Goal: Information Seeking & Learning: Get advice/opinions

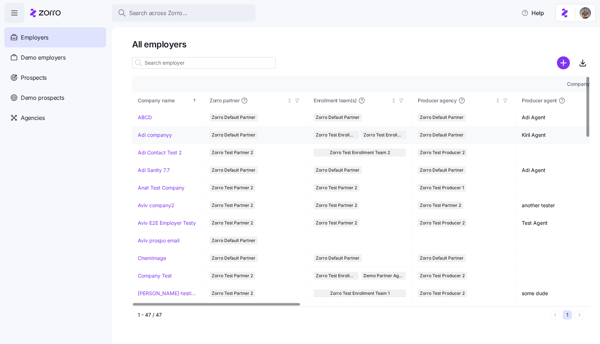
click at [153, 132] on link "Adi companyy" at bounding box center [155, 134] width 34 height 7
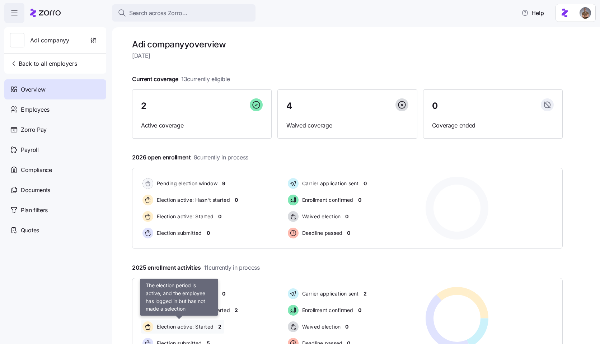
click at [184, 328] on span "Election active: Started" at bounding box center [184, 326] width 59 height 7
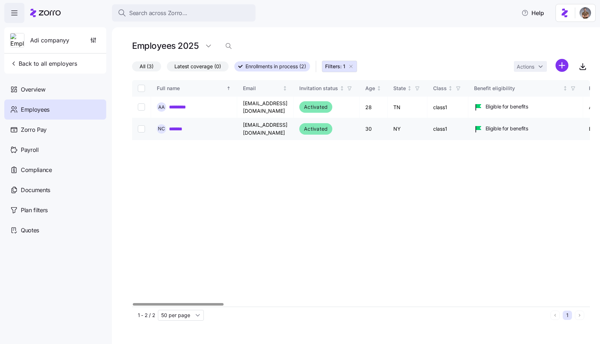
click at [141, 125] on input "Select record 2" at bounding box center [141, 128] width 7 height 7
checkbox input "true"
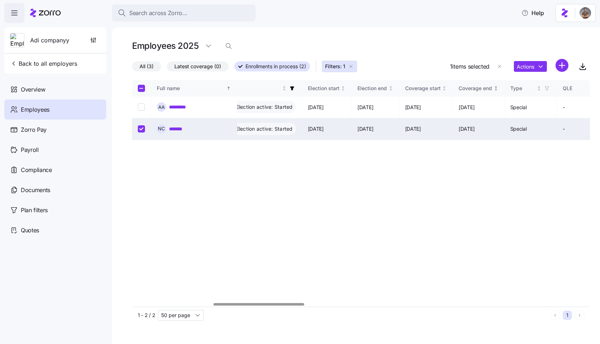
scroll to position [0, 408]
click at [518, 70] on html "Search across Zorro... Help Adi companyy Back to all employers Overview Employe…" at bounding box center [300, 170] width 600 height 340
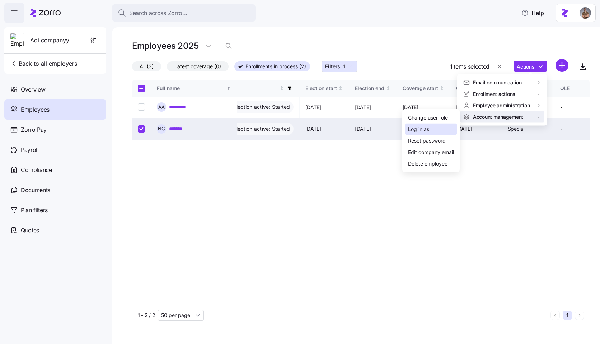
click at [438, 126] on div "Log in as" at bounding box center [431, 129] width 52 height 11
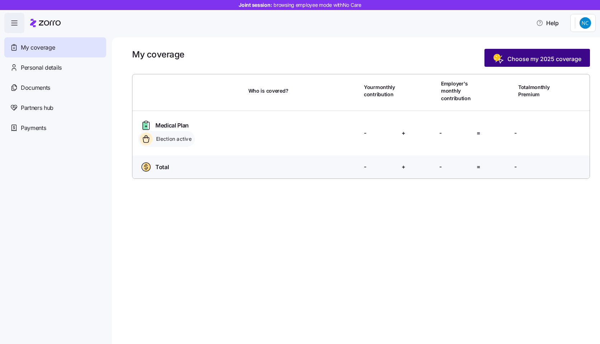
click at [521, 66] on button "Choose my 2025 coverage" at bounding box center [538, 58] width 106 height 18
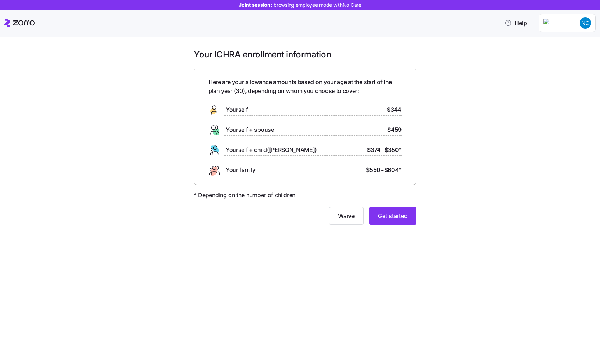
click at [512, 88] on div "Your ICHRA enrollment information Here are your allowance amounts based on your…" at bounding box center [305, 141] width 570 height 185
click at [410, 214] on button "Get started" at bounding box center [392, 216] width 47 height 18
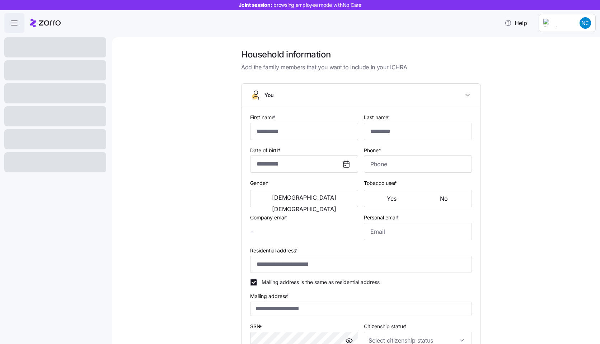
type input "**"
type input "****"
type input "[EMAIL_ADDRESS][DOMAIN_NAME]"
type input "**********"
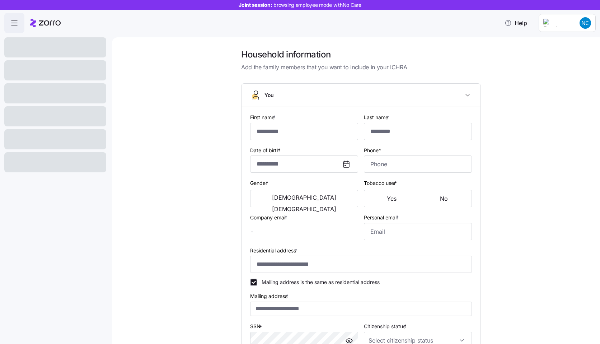
checkbox input "true"
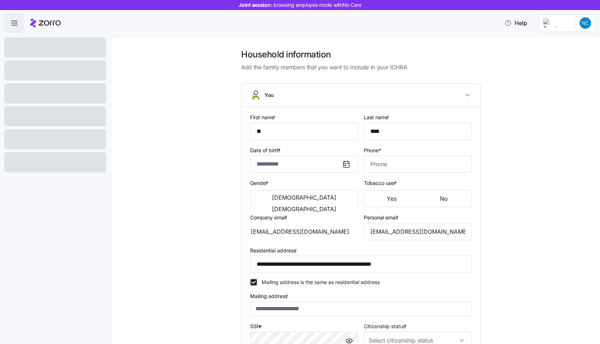
type input "**********"
type input "[PHONE_NUMBER]"
type input "[DEMOGRAPHIC_DATA] citizen"
type input "Single"
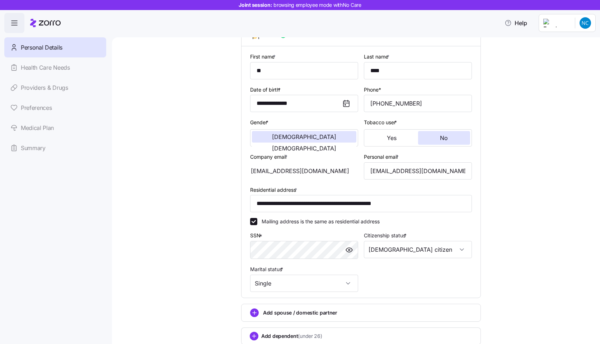
scroll to position [112, 0]
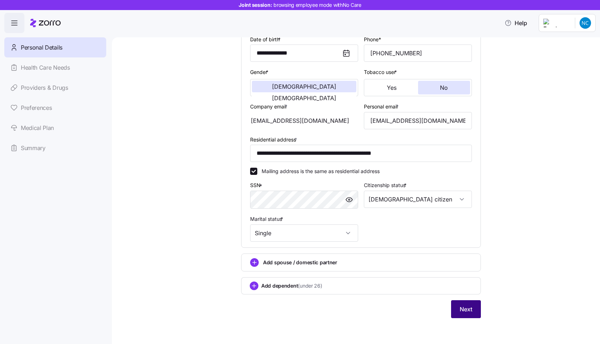
click at [462, 302] on button "Next" at bounding box center [466, 309] width 30 height 18
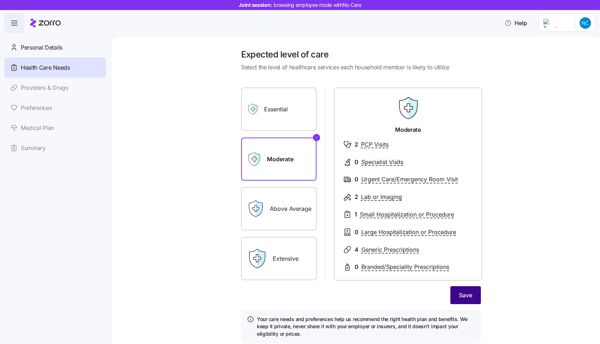
click at [461, 293] on span "Save" at bounding box center [465, 295] width 13 height 9
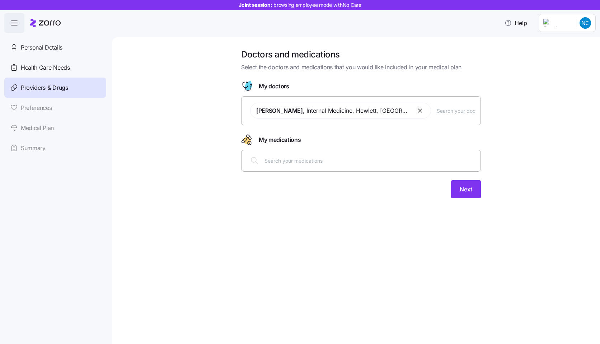
click at [361, 161] on input "text" at bounding box center [371, 161] width 212 height 8
type input "a"
type input "ac"
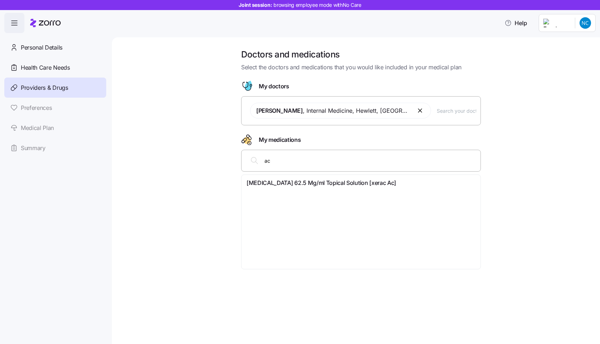
click at [352, 185] on span "[MEDICAL_DATA] 62.5 Mg/ml Topical Solution [xerac Ac]" at bounding box center [322, 182] width 150 height 9
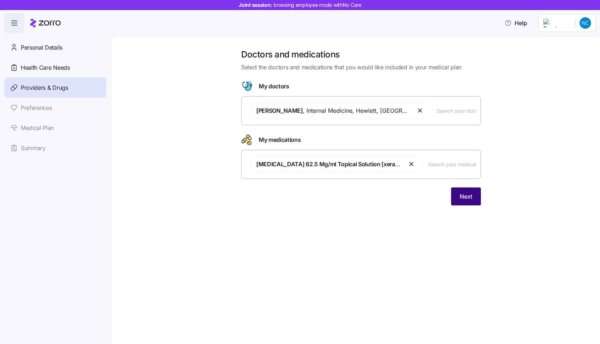
click at [463, 196] on span "Next" at bounding box center [466, 196] width 13 height 9
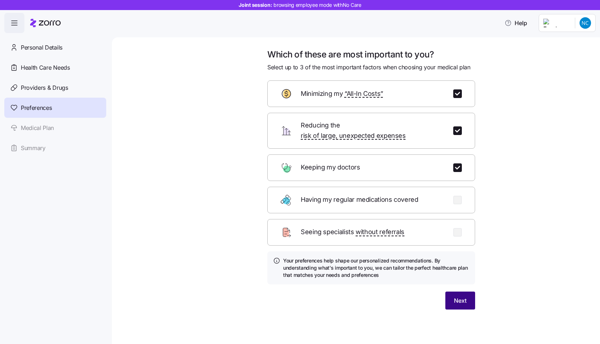
click at [465, 298] on button "Next" at bounding box center [461, 301] width 30 height 18
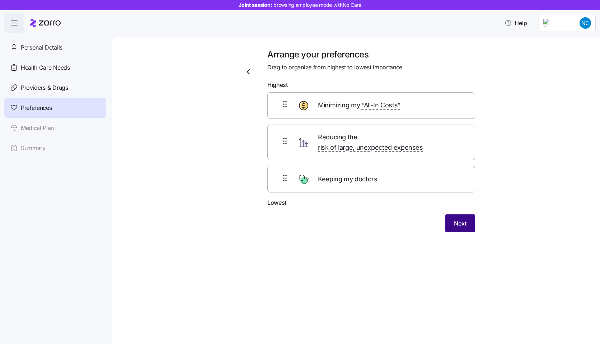
click at [463, 219] on span "Next" at bounding box center [460, 223] width 13 height 9
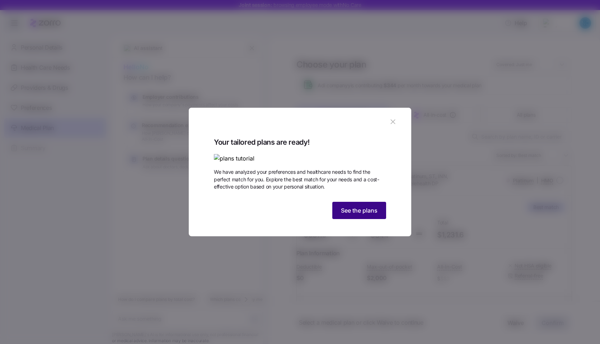
click at [354, 215] on span "See the plans" at bounding box center [359, 210] width 37 height 9
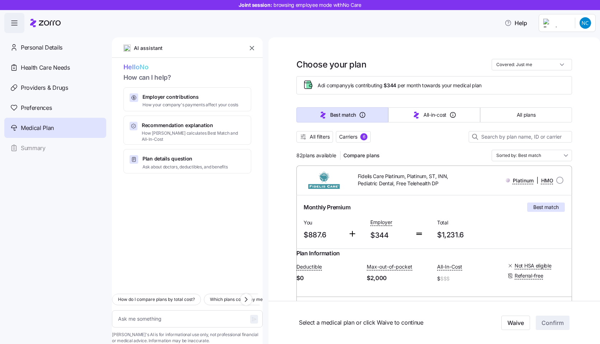
click at [196, 258] on div at bounding box center [187, 230] width 151 height 115
click at [176, 310] on textarea at bounding box center [187, 318] width 151 height 17
type textarea "x"
type textarea "H"
type textarea "x"
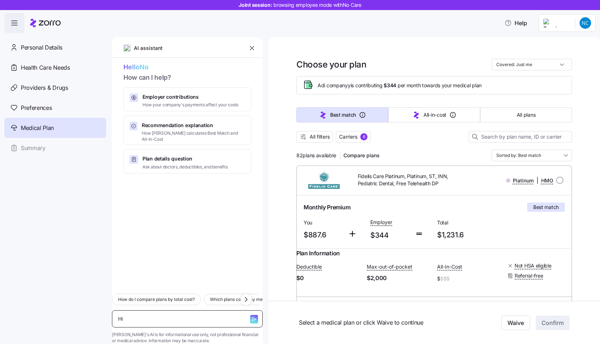
type textarea "Hi"
type textarea "x"
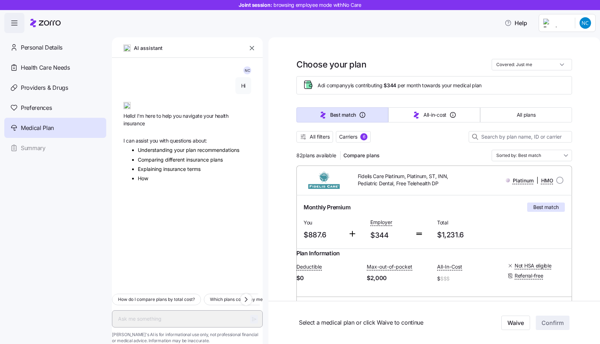
type textarea "x"
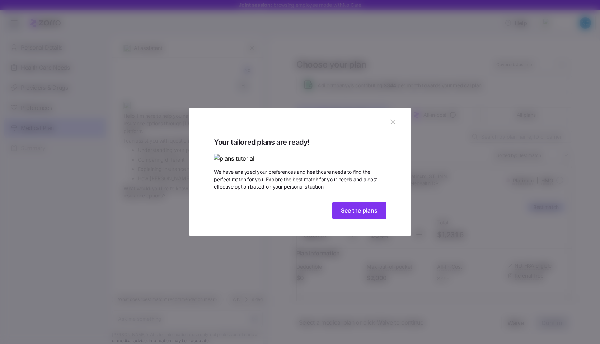
click at [389, 237] on div "Your tailored plans are ready! We have analyzed your preferences and healthcare…" at bounding box center [300, 186] width 223 height 100
click at [374, 215] on span "See the plans" at bounding box center [359, 210] width 37 height 9
type textarea "x"
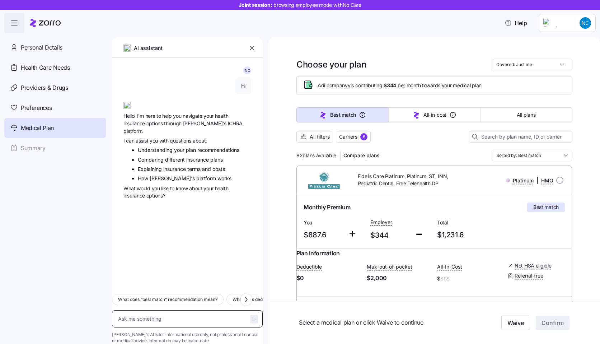
click at [179, 310] on textarea at bounding box center [187, 318] width 151 height 17
type textarea "H"
type textarea "x"
type textarea "Hi"
type textarea "x"
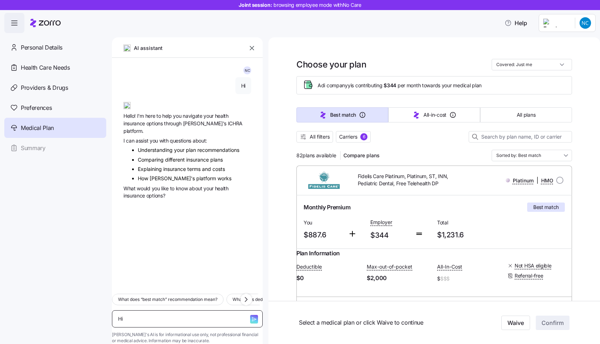
type textarea "Hi"
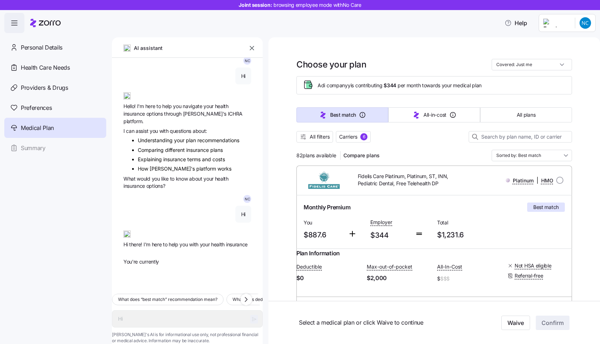
type textarea "x"
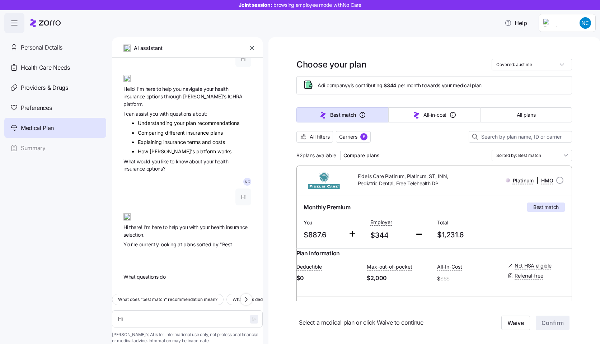
scroll to position [31, 0]
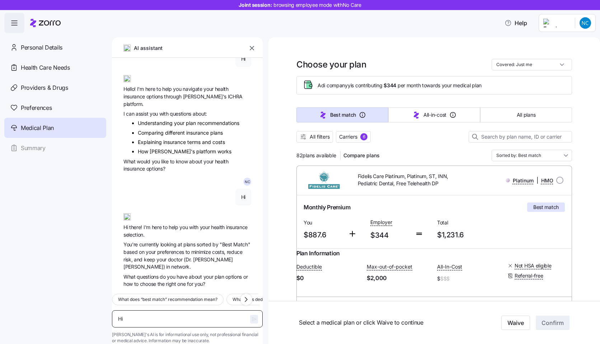
click at [159, 310] on textarea "Hi" at bounding box center [187, 318] width 151 height 17
type textarea "W"
type textarea "x"
type textarea "Wh"
type textarea "x"
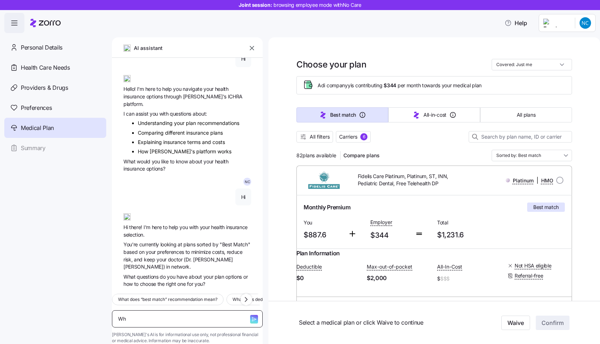
type textarea "Wha"
type textarea "x"
type textarea "What"
type textarea "x"
type textarea "What"
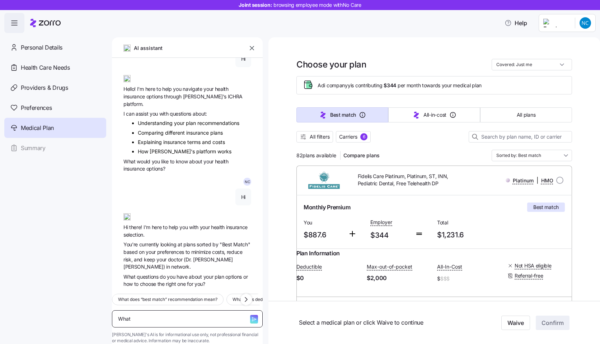
type textarea "x"
type textarea "What i"
type textarea "x"
type textarea "What is"
type textarea "x"
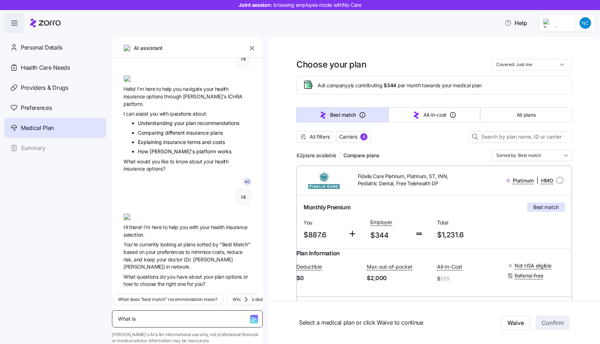
type textarea "What is"
type textarea "x"
type textarea "What is a"
type textarea "x"
type textarea "What is a"
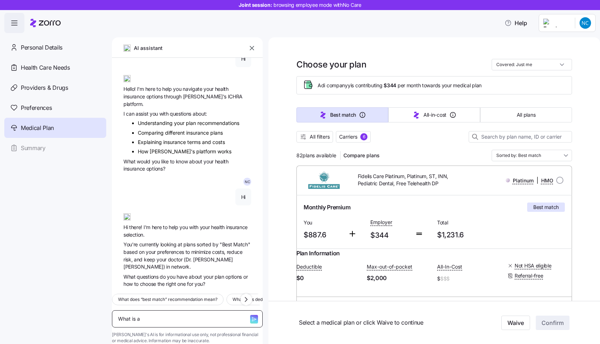
type textarea "x"
type textarea "What is a d"
type textarea "x"
type textarea "What is a de"
type textarea "x"
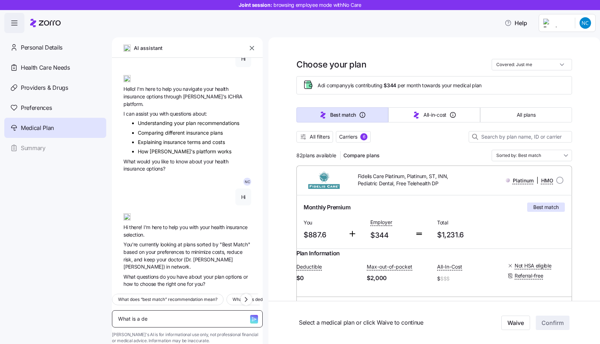
type textarea "What is a ded"
type textarea "x"
type textarea "What is a dedu"
type textarea "x"
type textarea "What is a deduc"
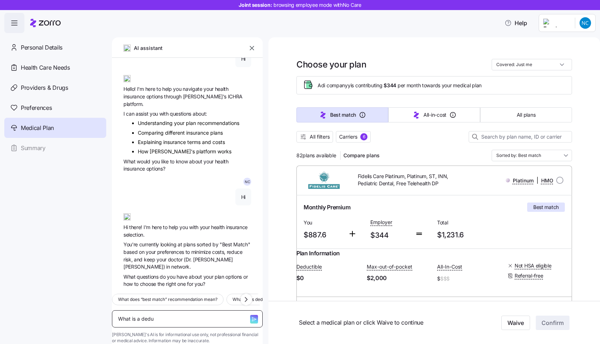
type textarea "x"
type textarea "What is a deduct"
type textarea "x"
type textarea "What is a deducti"
type textarea "x"
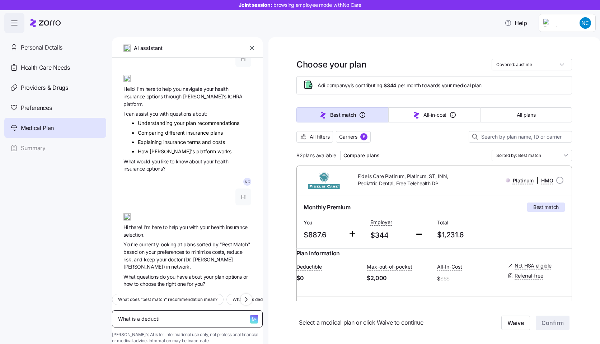
type textarea "What is a deductib"
type textarea "x"
type textarea "What is a deductibl"
type textarea "x"
type textarea "What is a deductible"
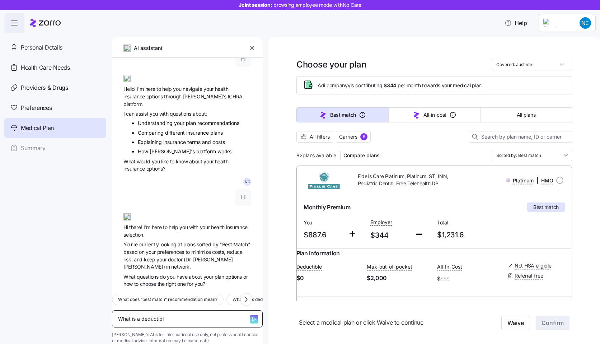
type textarea "x"
type textarea "What is a deductible?"
type textarea "x"
type textarea "What is a deductible?"
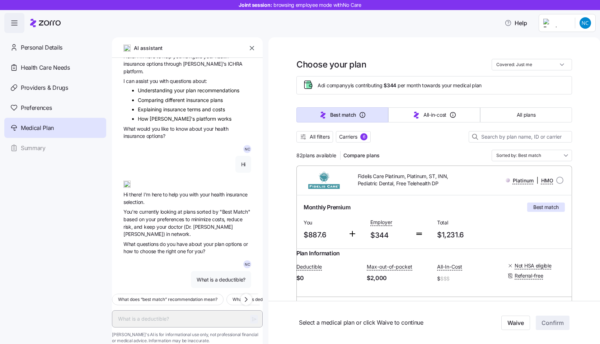
scroll to position [104, 0]
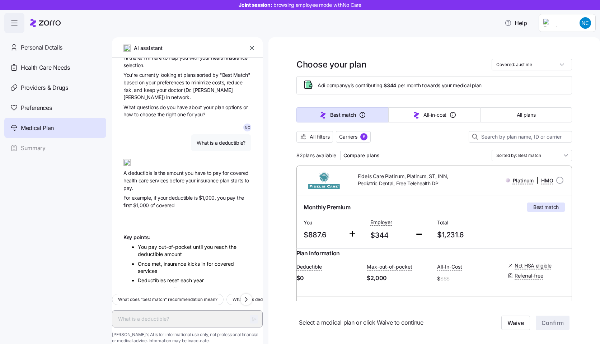
type textarea "x"
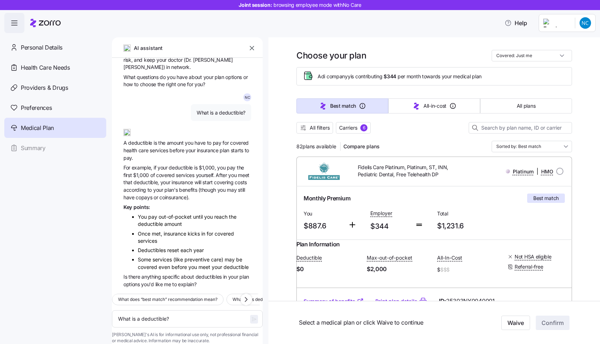
scroll to position [0, 0]
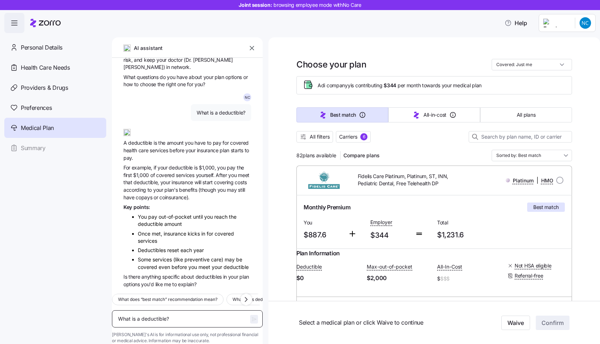
click at [190, 310] on textarea "What is a deductible?" at bounding box center [187, 318] width 151 height 17
type textarea "H"
type textarea "x"
type textarea "Ho"
type textarea "x"
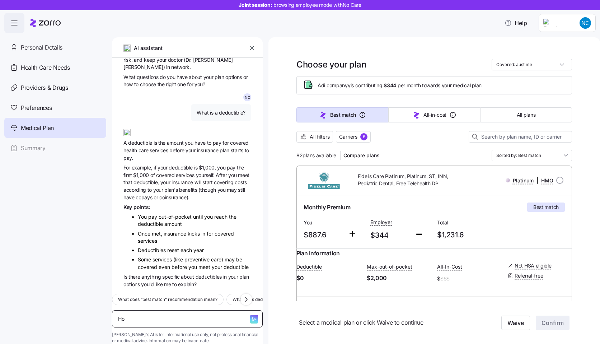
type textarea "How"
type textarea "x"
type textarea "How"
type textarea "x"
type textarea "How d"
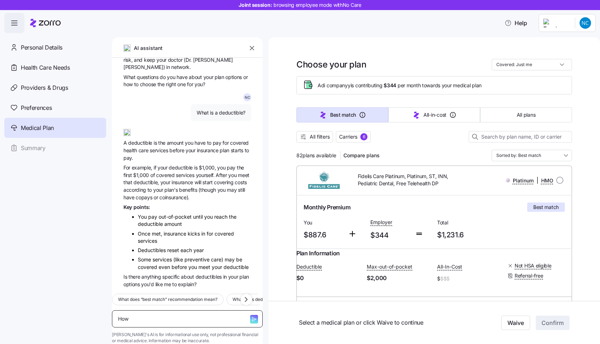
type textarea "x"
type textarea "How do"
type textarea "x"
type textarea "How doe"
type textarea "x"
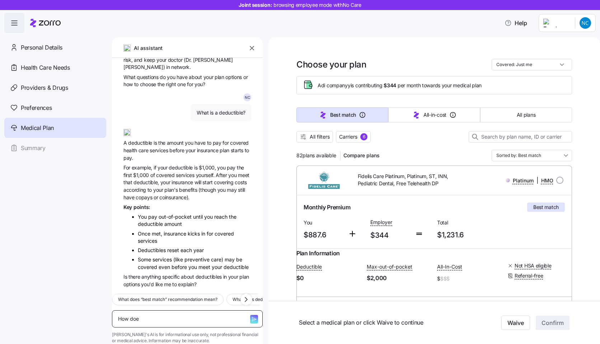
type textarea "How does"
type textarea "x"
type textarea "How does"
type textarea "x"
type textarea "How does m"
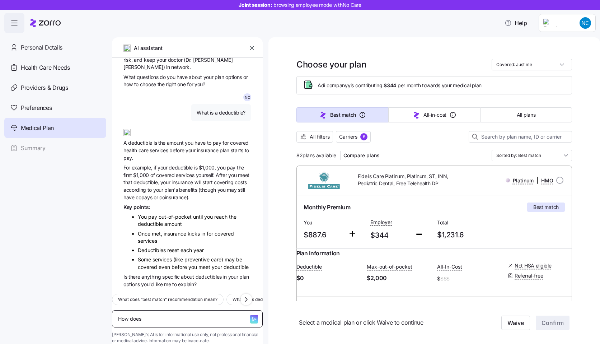
type textarea "x"
type textarea "How does my"
type textarea "x"
type textarea "How does my"
type textarea "x"
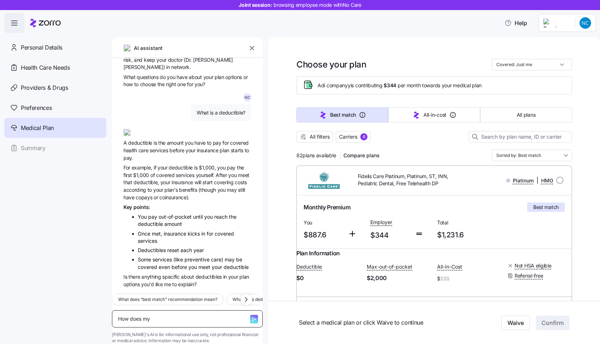
type textarea "How does my p"
type textarea "x"
type textarea "How does my po"
type textarea "x"
type textarea "How does my por"
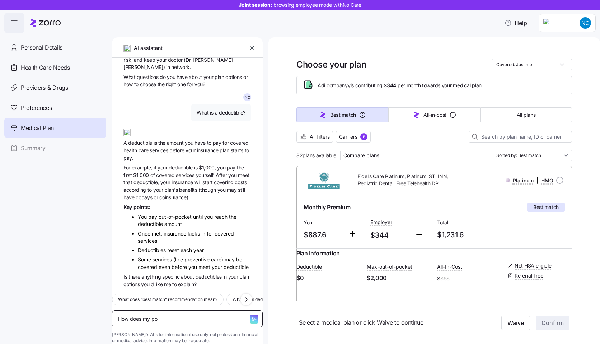
type textarea "x"
type textarea "How does my port"
type textarea "x"
type textarea "How does my porti"
type textarea "x"
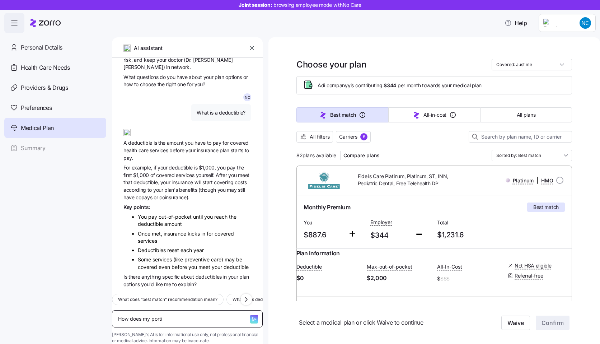
type textarea "How does my portio"
type textarea "x"
type textarea "How does my portion"
type textarea "x"
type textarea "How does my portion"
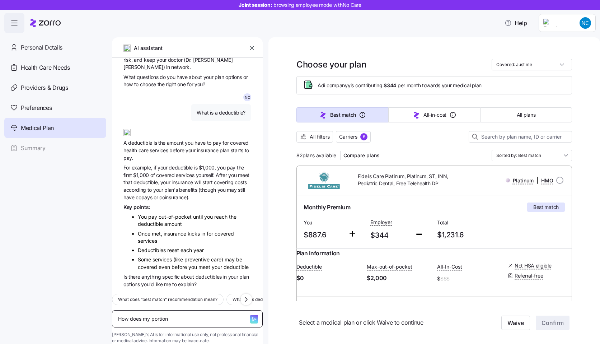
type textarea "x"
type textarea "How does my portion o"
type textarea "x"
type textarea "How does my portion of"
type textarea "x"
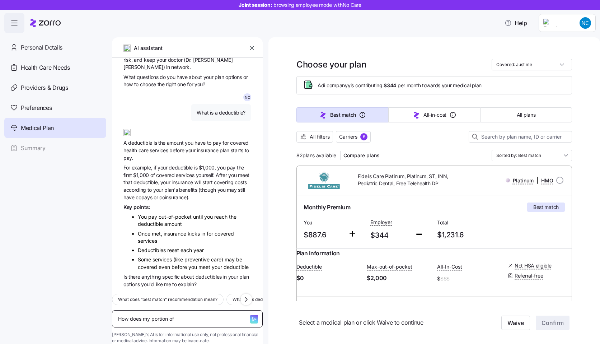
type textarea "How does my portion of"
type textarea "x"
type textarea "How does my portion of t"
type textarea "x"
type textarea "How does my portion of th"
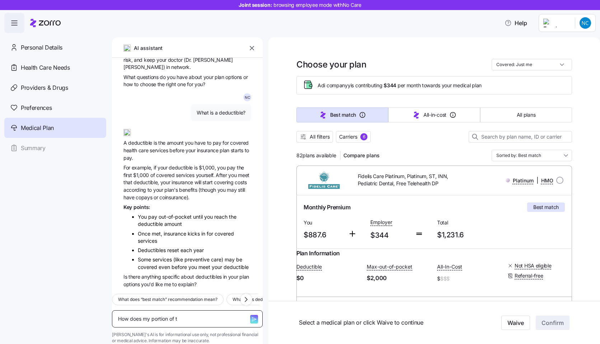
type textarea "x"
type textarea "How does my portion of the"
type textarea "x"
type textarea "How does my portion of the"
type textarea "x"
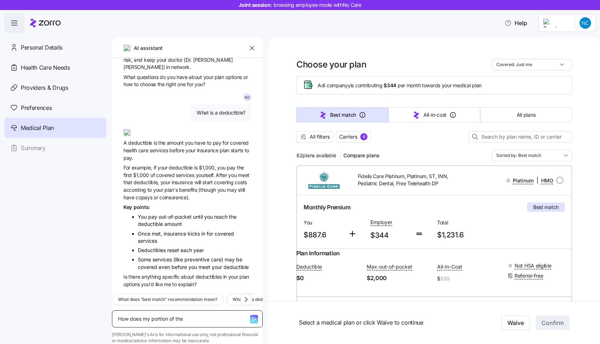
type textarea "How does my portion of the p"
type textarea "x"
type textarea "How does my portion of the pr"
type textarea "x"
type textarea "How does my portion of the pre"
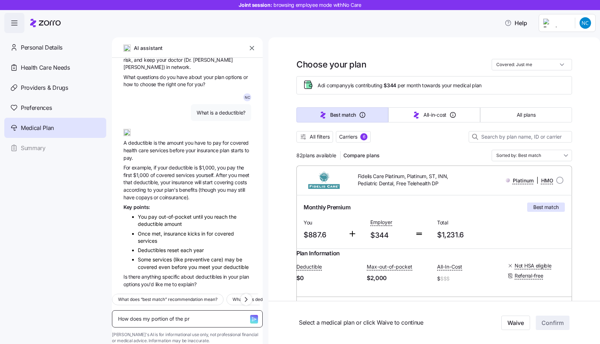
type textarea "x"
type textarea "How does my portion of the prem"
type textarea "x"
type textarea "How does my portion of the premi"
type textarea "x"
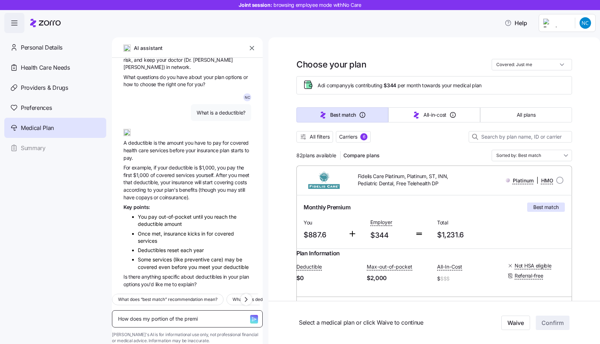
type textarea "How does my portion of the premiu"
type textarea "x"
type textarea "How does my portion of the premium"
type textarea "x"
type textarea "How does my portion of the premium"
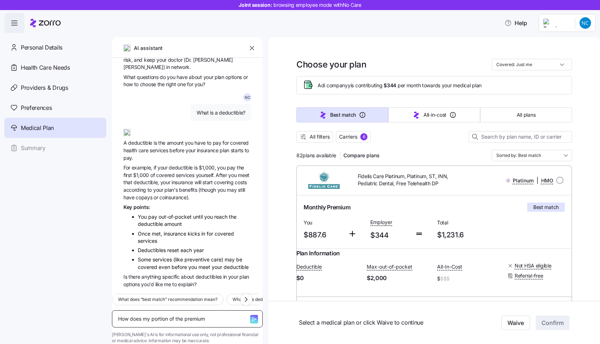
type textarea "x"
type textarea "How does my portion of the premium a"
type textarea "x"
type textarea "How does my portion of the premium af"
type textarea "x"
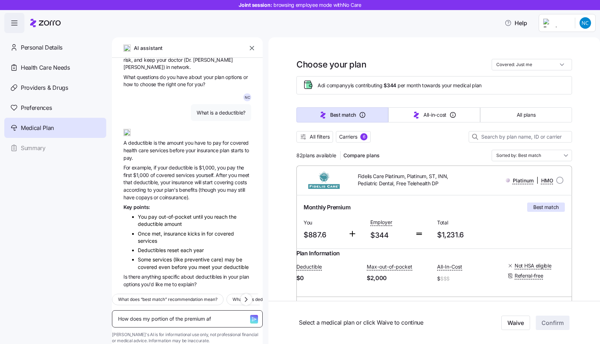
type textarea "How does my portion of the premium aff"
type textarea "x"
type textarea "How does my portion of the premium affe"
type textarea "x"
type textarea "How does my portion of the premium affec"
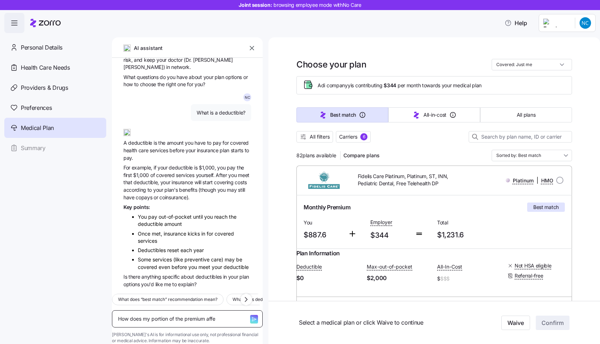
type textarea "x"
type textarea "How does my portion of the premium affect"
type textarea "x"
type textarea "How does my portion of the premium affect"
type textarea "x"
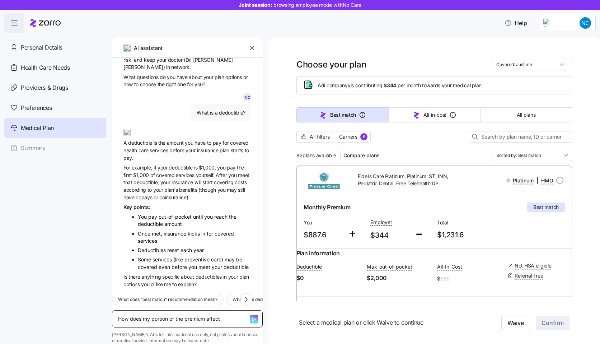
type textarea "How does my portion of the premium affect m"
type textarea "x"
type textarea "How does my portion of the premium affect my"
type textarea "x"
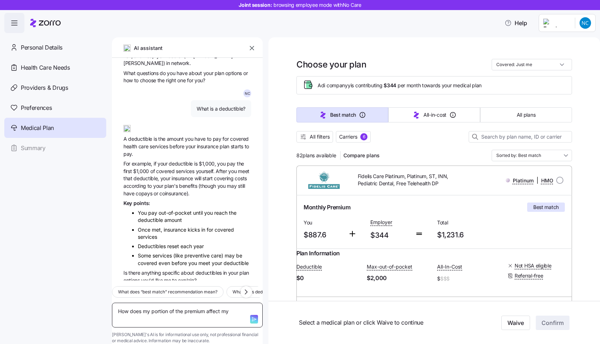
type textarea "How does my portion of the premium affect my"
type textarea "x"
type textarea "How does my portion of the premium affect my p"
type textarea "x"
type textarea "How does my portion of the premium affect my pa"
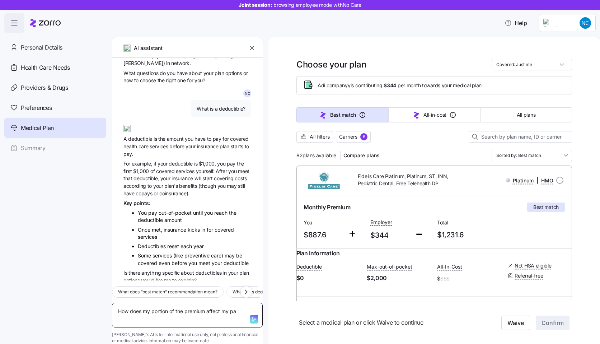
type textarea "x"
type textarea "How does my portion of the premium affect my pay"
type textarea "x"
type textarea "How does my portion of the premium affect my payr"
type textarea "x"
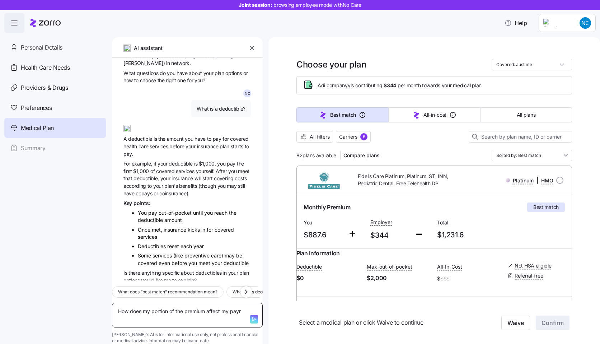
type textarea "How does my portion of the premium affect my payro"
type textarea "x"
type textarea "How does my portion of the premium affect my payrol"
type textarea "x"
type textarea "How does my portion of the premium affect my payroll"
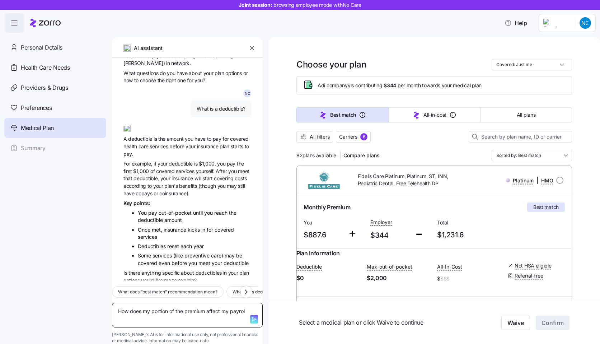
type textarea "x"
type textarea "How does my portion of the premium affect my payroll?"
type textarea "x"
type textarea "How does my portion of the premium affect my payroll?"
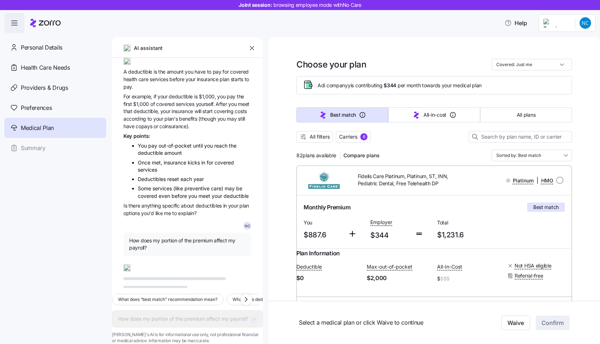
scroll to position [311, 0]
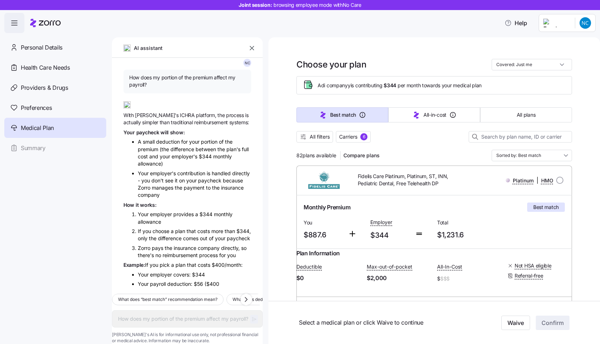
type textarea "x"
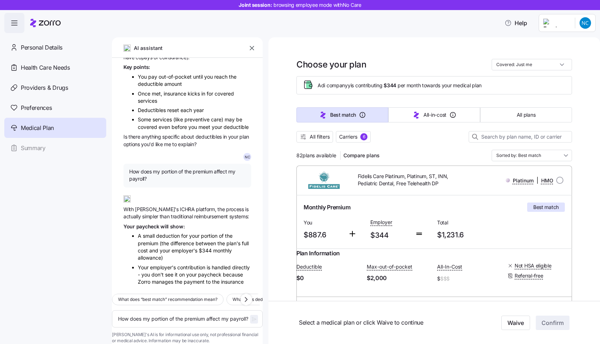
scroll to position [366, 0]
drag, startPoint x: 159, startPoint y: 173, endPoint x: 128, endPoint y: 166, distance: 31.8
click at [128, 166] on div "How does my portion of the premium affect my payroll?" at bounding box center [188, 175] width 128 height 23
copy span "How does my portion of the premium affect my payroll?"
